Goal: Task Accomplishment & Management: Manage account settings

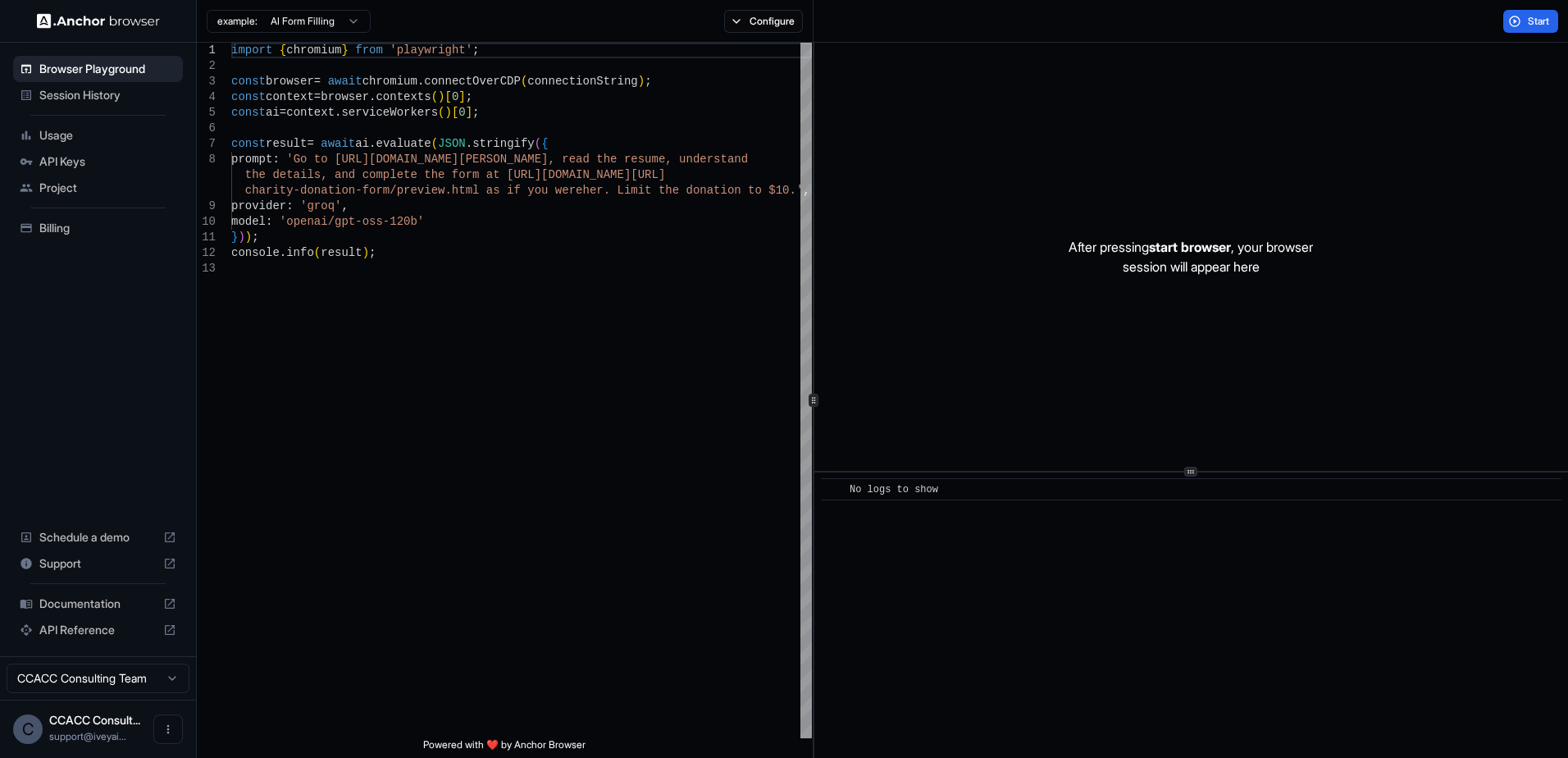
click at [66, 156] on span "API Keys" at bounding box center [108, 161] width 137 height 17
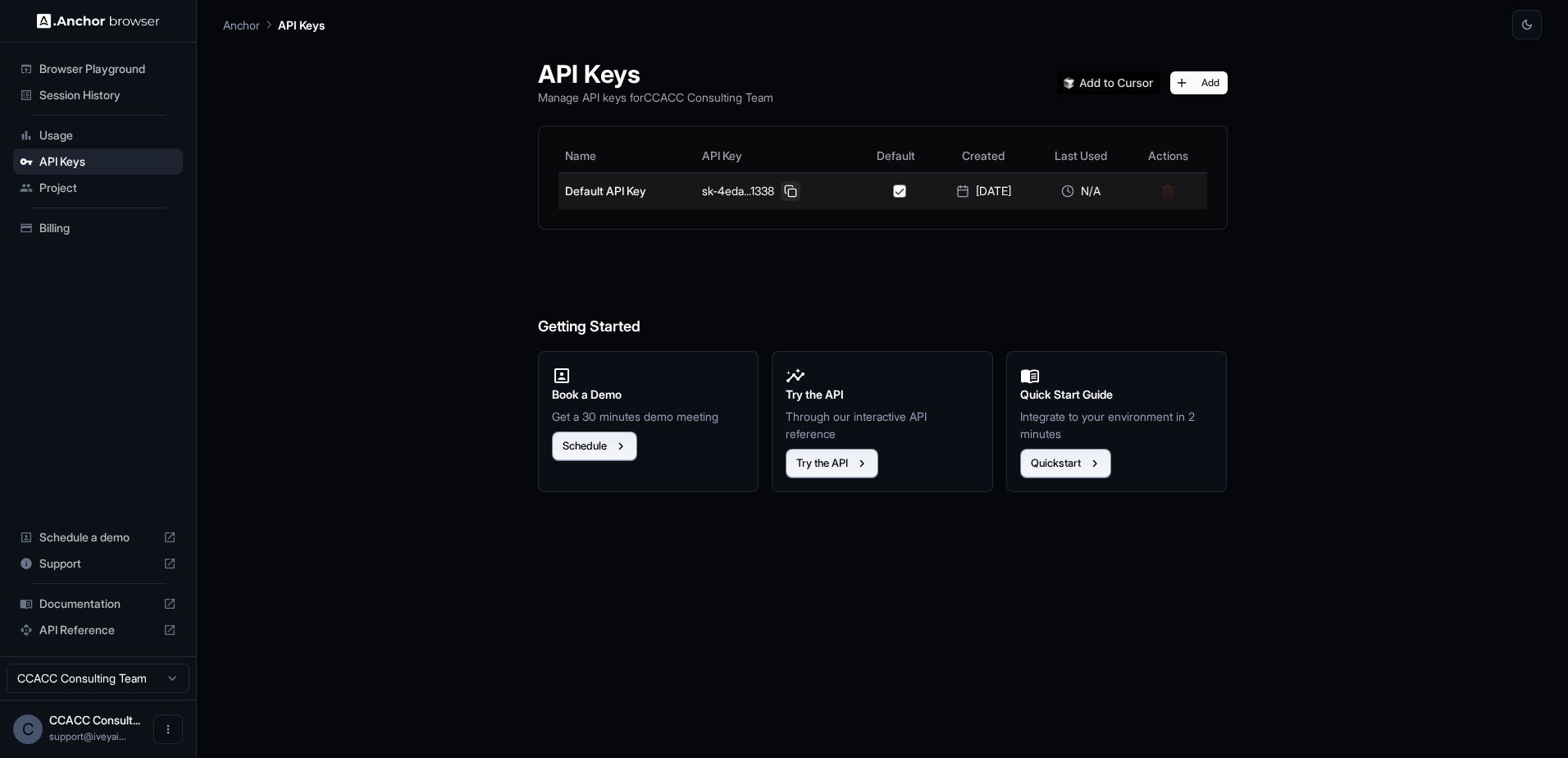
click at [784, 186] on button at bounding box center [791, 191] width 20 height 20
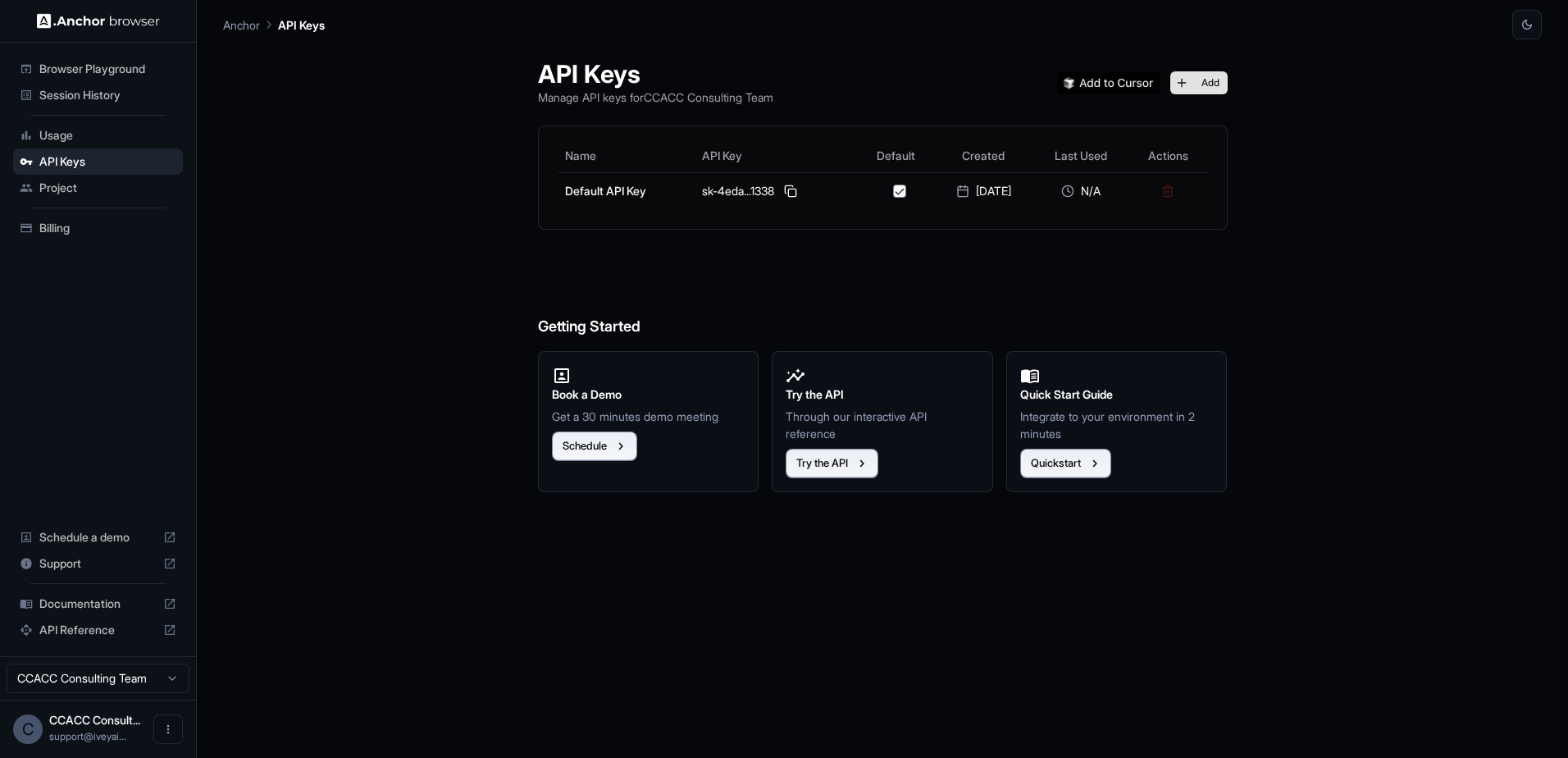
click at [1203, 80] on button "Add" at bounding box center [1198, 83] width 57 height 23
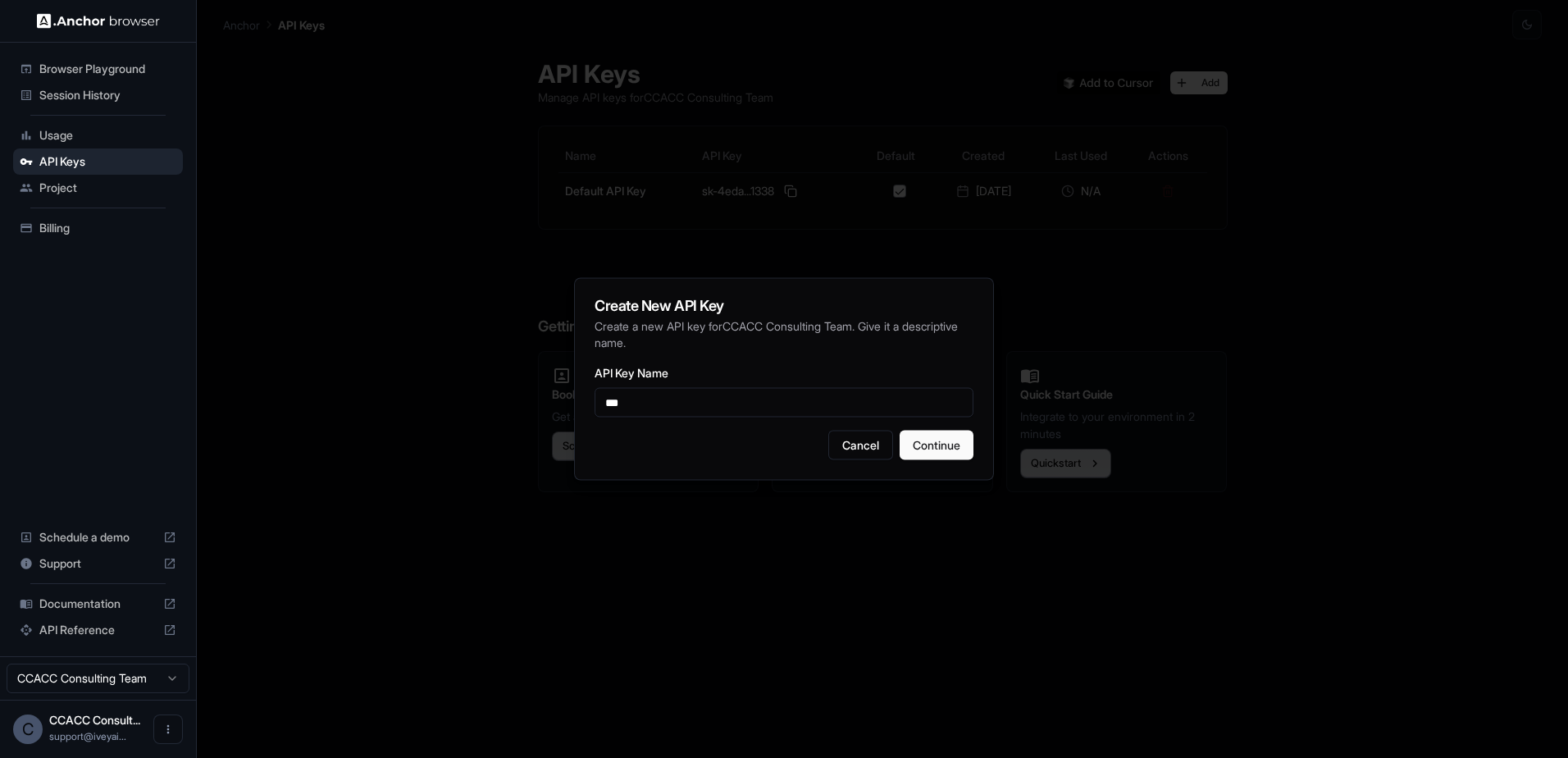
click at [798, 362] on div "Create New API Key Create a new API key for CCACC Consulting Team . Give it a d…" at bounding box center [784, 379] width 420 height 203
click at [719, 396] on input "***" at bounding box center [784, 403] width 379 height 30
click at [725, 405] on input "**********" at bounding box center [784, 403] width 379 height 30
type input "**********"
click at [944, 452] on button "Continue" at bounding box center [936, 445] width 74 height 30
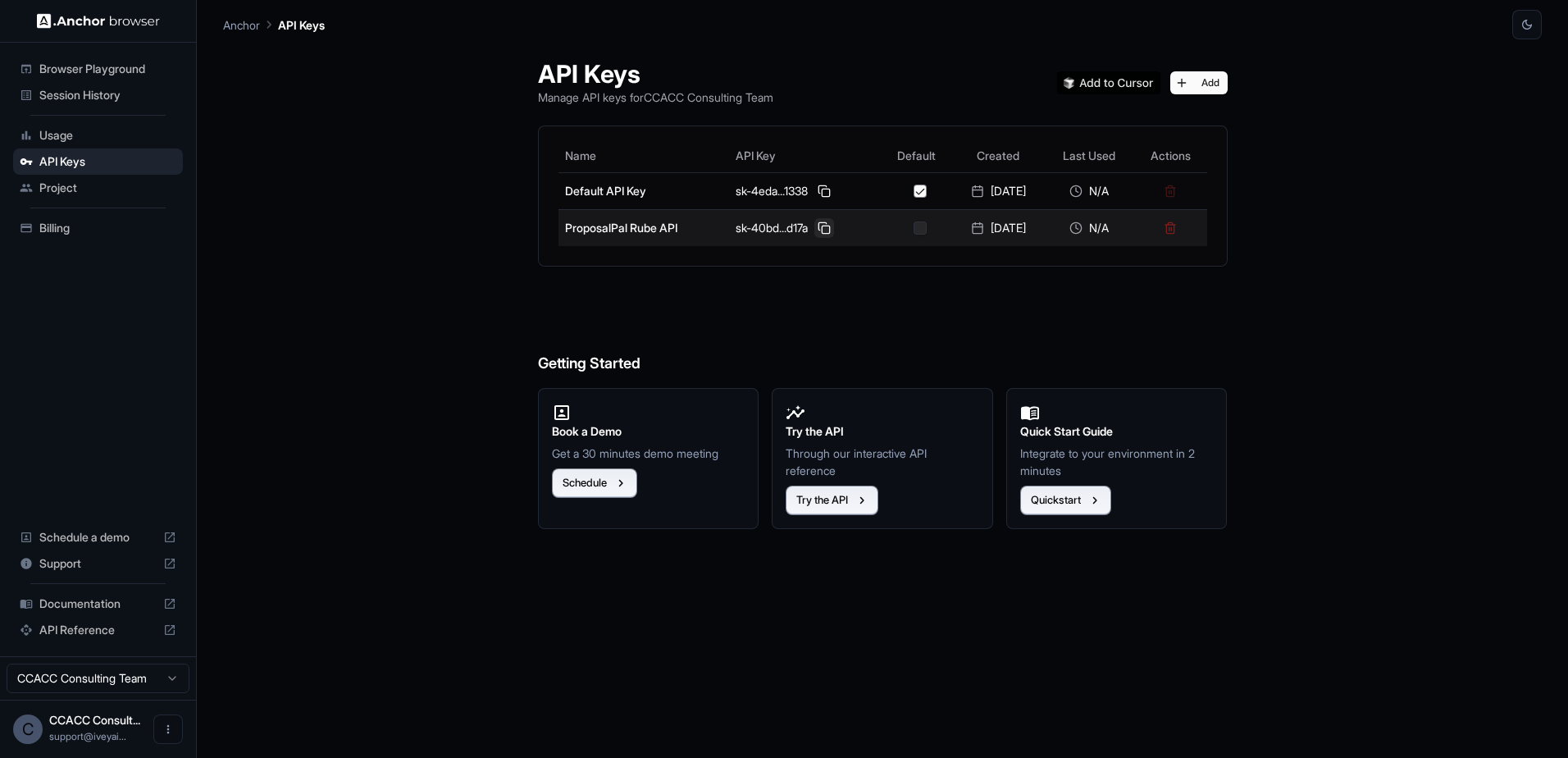
click at [825, 228] on button at bounding box center [824, 228] width 20 height 20
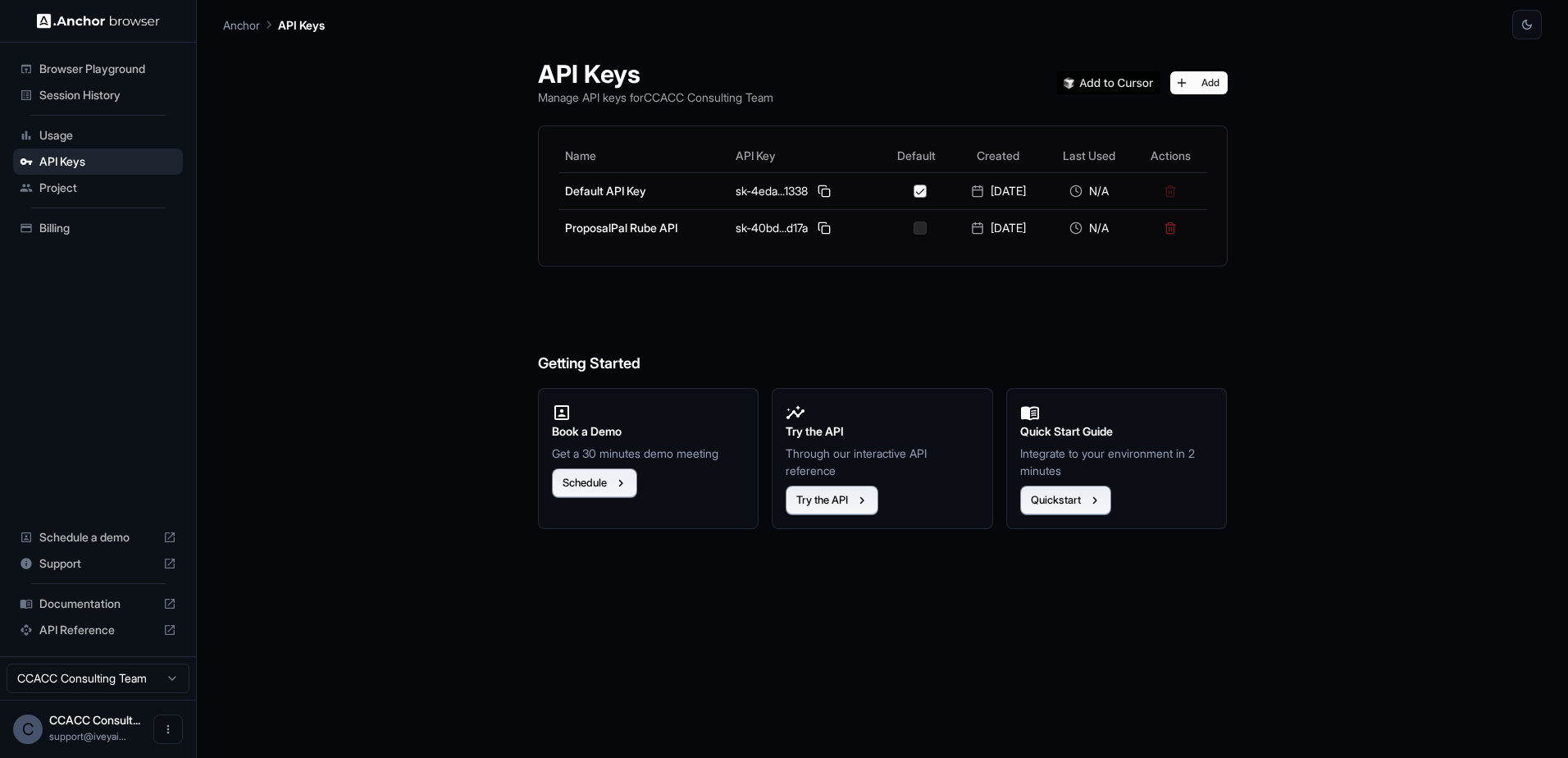
click at [87, 133] on span "Usage" at bounding box center [108, 136] width 137 height 17
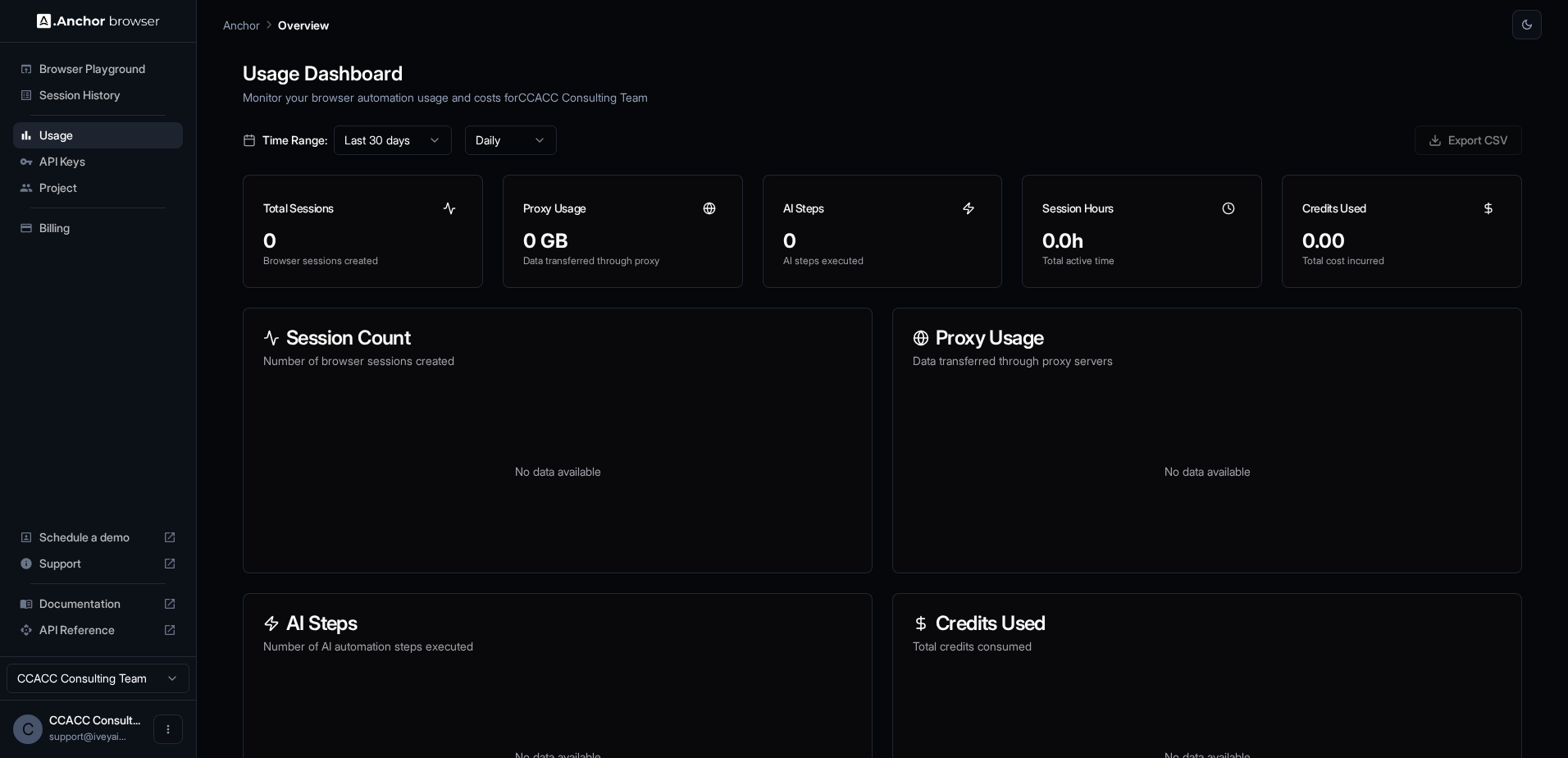
click at [70, 169] on span "API Keys" at bounding box center [108, 161] width 137 height 17
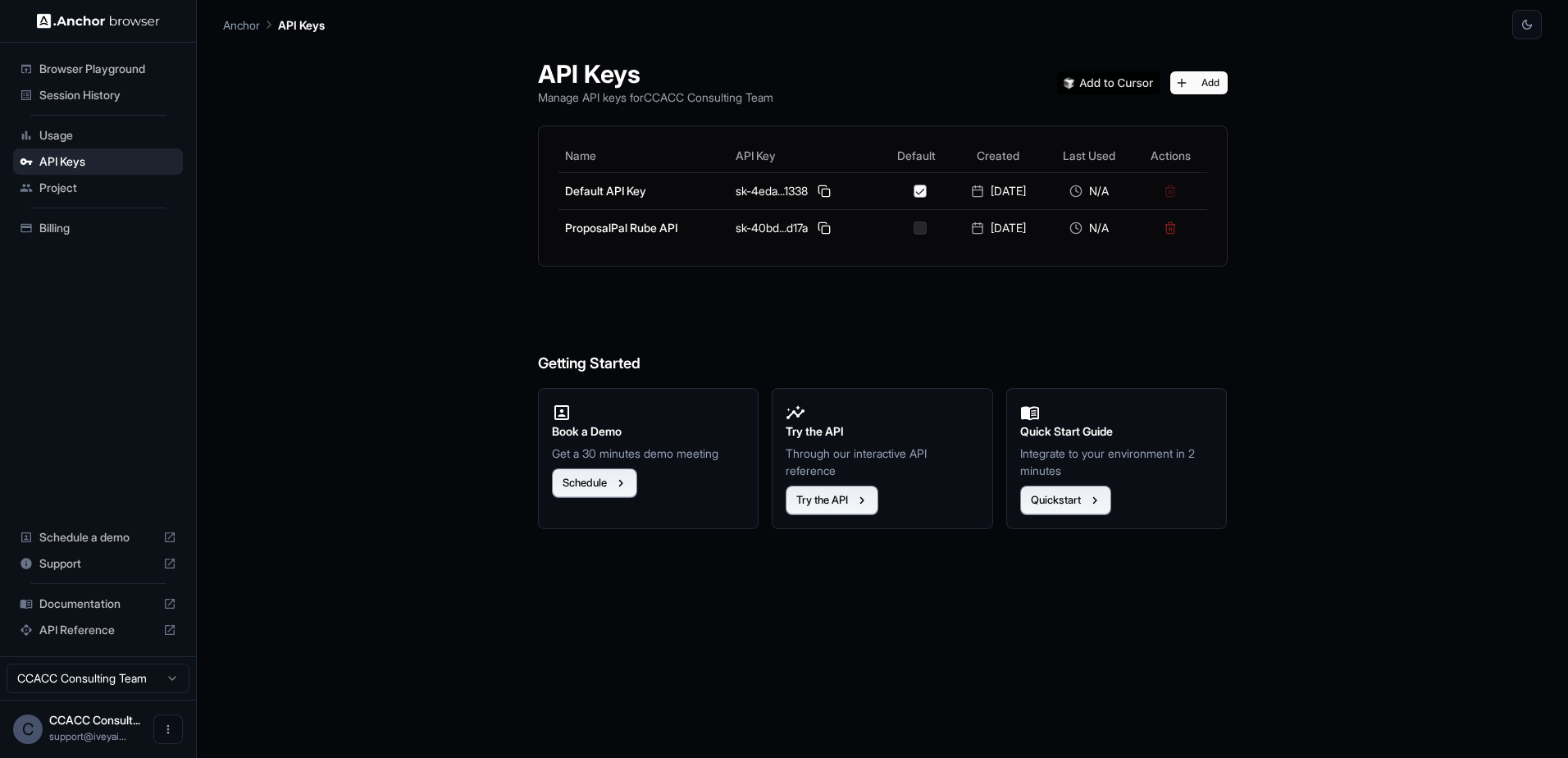
click at [73, 213] on ul "Browser Playground Session History Usage API Keys Project Billing" at bounding box center [98, 148] width 183 height 199
click at [70, 228] on span "Billing" at bounding box center [108, 228] width 137 height 17
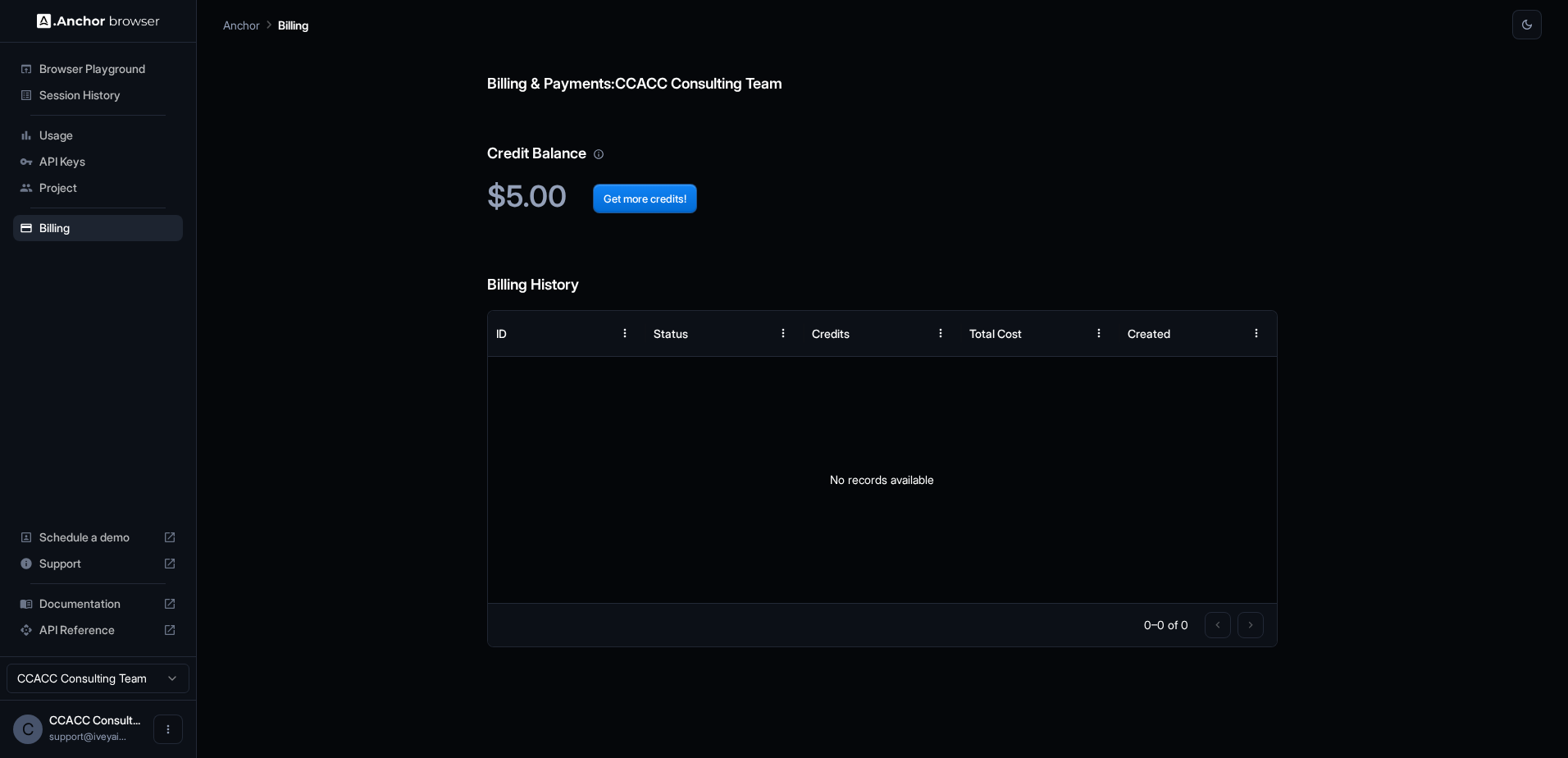
click at [57, 144] on div "Usage" at bounding box center [98, 136] width 170 height 26
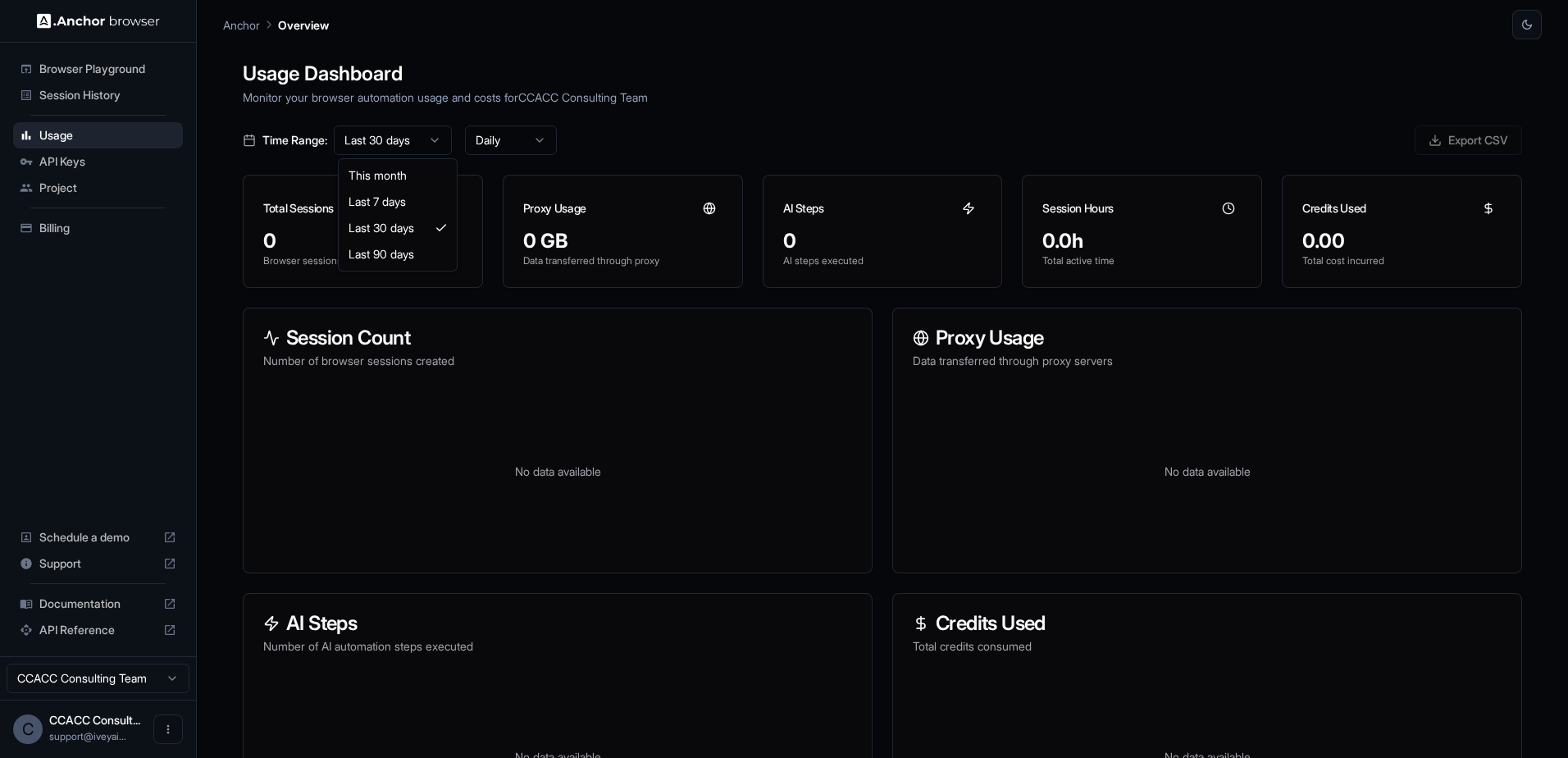
click at [380, 138] on html "Browser Playground Session History Usage API Keys Project Billing Schedule a de…" at bounding box center [784, 379] width 1568 height 758
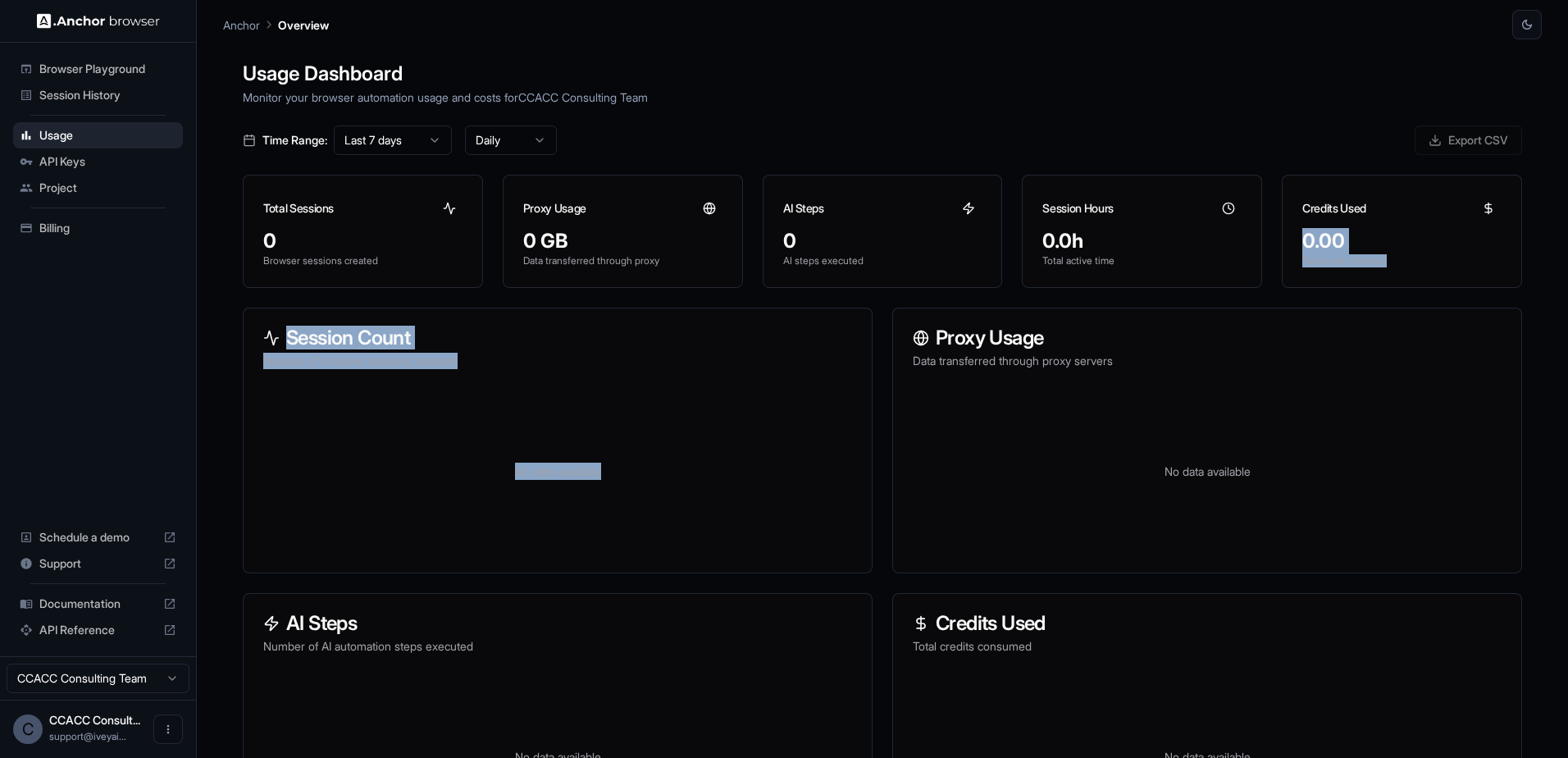
drag, startPoint x: 1530, startPoint y: 181, endPoint x: 1526, endPoint y: 296, distance: 115.1
click at [1526, 296] on div "Usage Dashboard Monitor your browser automation usage and costs for CCACC Consu…" at bounding box center [883, 419] width 1319 height 758
click at [79, 94] on span "Session History" at bounding box center [108, 95] width 137 height 17
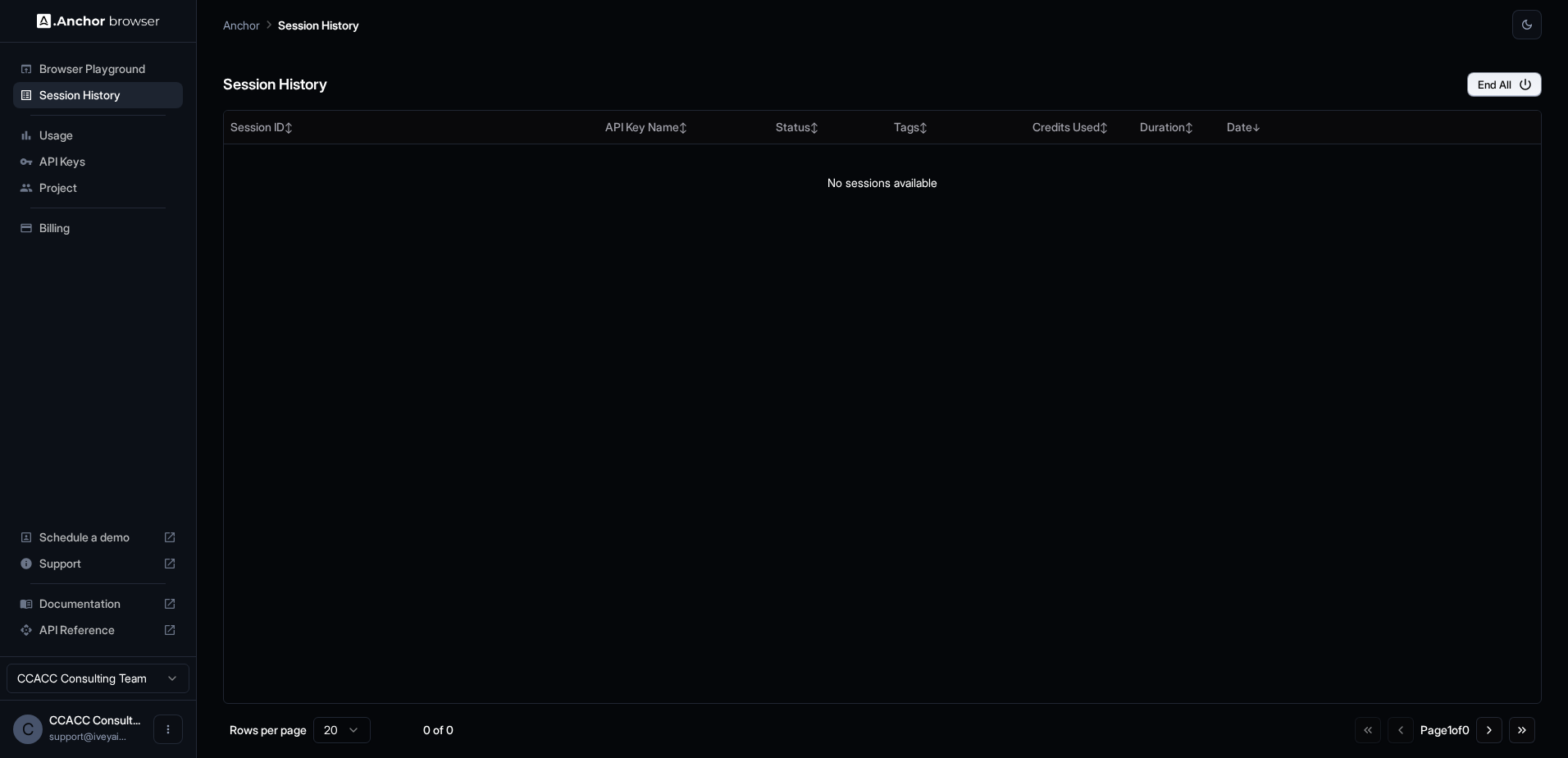
click at [86, 62] on span "Browser Playground" at bounding box center [108, 69] width 137 height 17
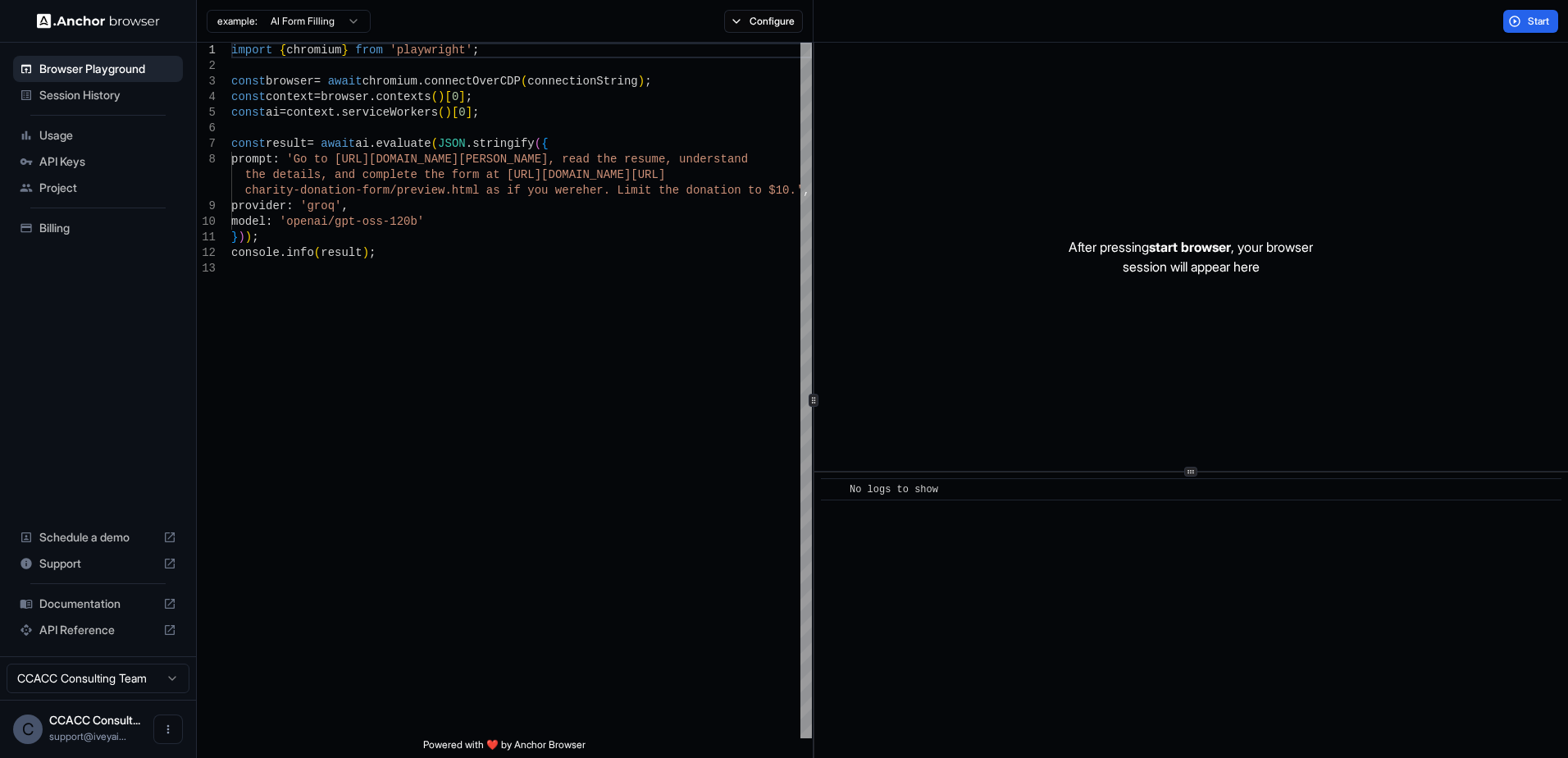
click at [74, 156] on span "API Keys" at bounding box center [108, 161] width 137 height 17
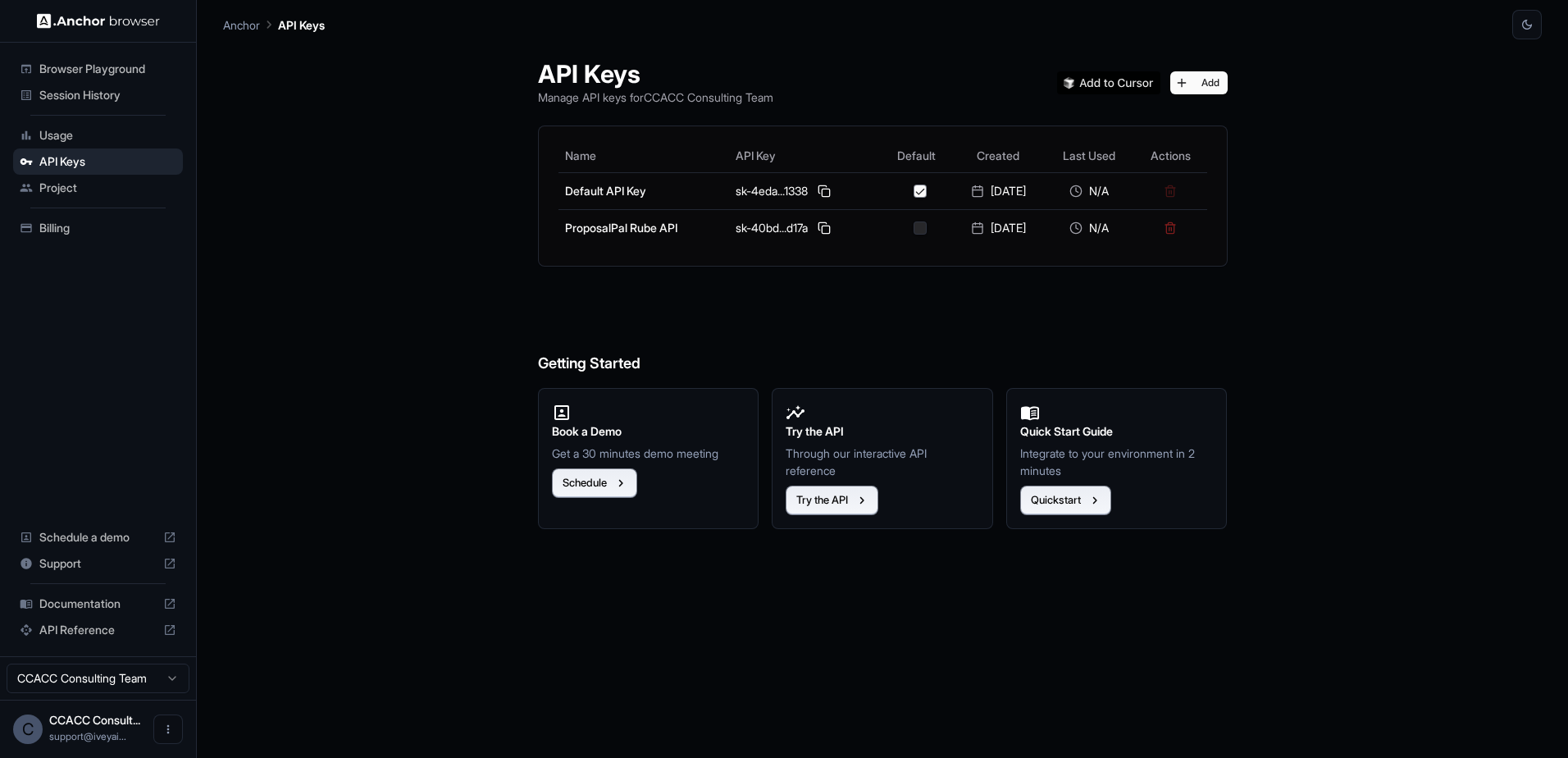
click at [55, 138] on span "Usage" at bounding box center [108, 136] width 137 height 17
